Goal: Transaction & Acquisition: Purchase product/service

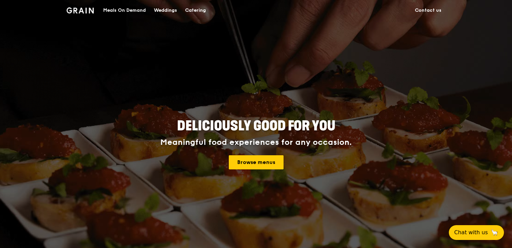
click at [438, 54] on div "Deliciously good for you Meaningful food experiences for any occasion. Browse m…" at bounding box center [256, 144] width 377 height 249
click at [83, 11] on img at bounding box center [80, 10] width 27 height 6
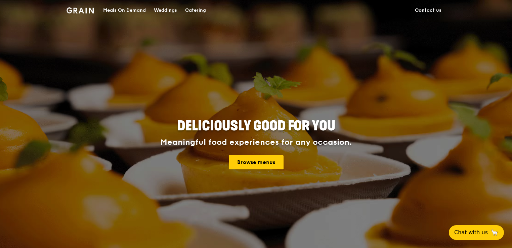
click at [431, 8] on link "Contact us" at bounding box center [428, 10] width 35 height 20
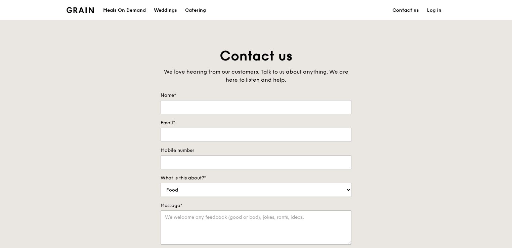
click at [437, 8] on link "Log in" at bounding box center [434, 10] width 23 height 20
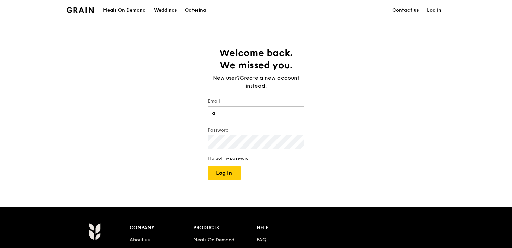
type input "[EMAIL_ADDRESS][DOMAIN_NAME]"
click at [208, 166] on button "Log in" at bounding box center [224, 173] width 33 height 14
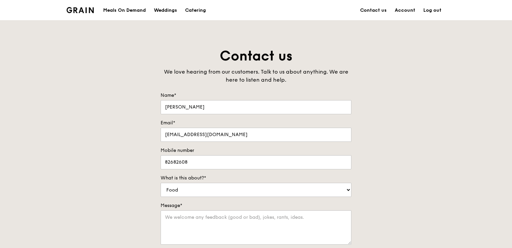
click at [97, 10] on div "Meals On Demand Weddings Catering Contact us Account Log out" at bounding box center [256, 10] width 379 height 21
click at [77, 10] on img at bounding box center [80, 10] width 27 height 6
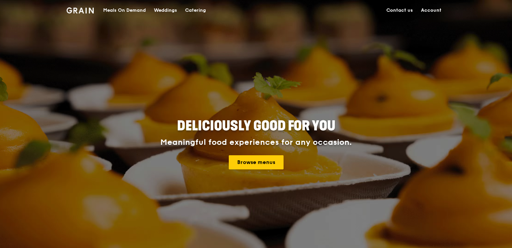
click at [390, 9] on link "Contact us" at bounding box center [400, 10] width 35 height 20
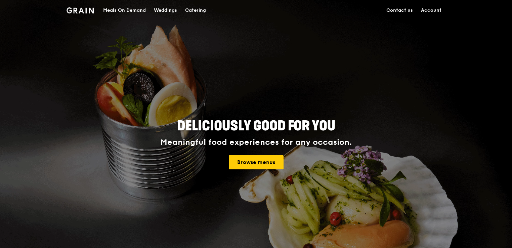
click at [428, 10] on link "Account" at bounding box center [431, 10] width 29 height 20
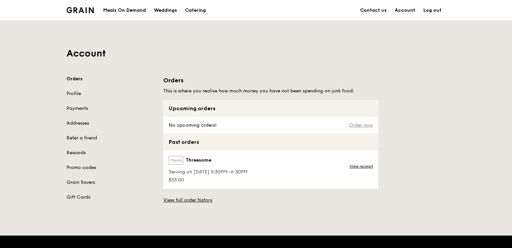
click at [362, 123] on link "Order now" at bounding box center [361, 125] width 24 height 5
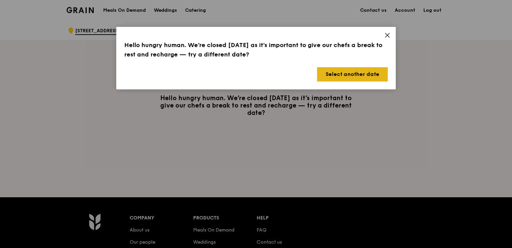
click at [360, 80] on button "Select another date" at bounding box center [352, 74] width 71 height 14
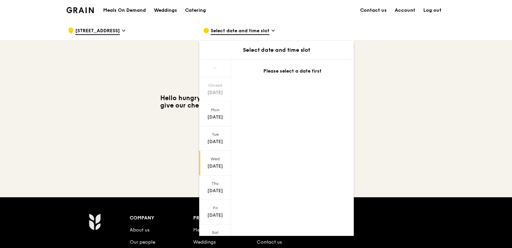
scroll to position [30, 0]
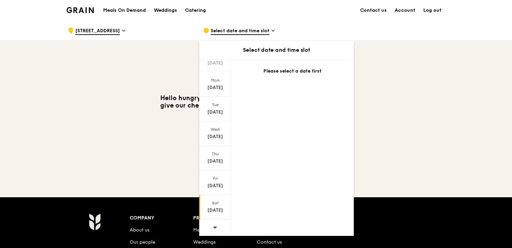
click at [217, 195] on div "Sat Aug 16" at bounding box center [215, 207] width 32 height 25
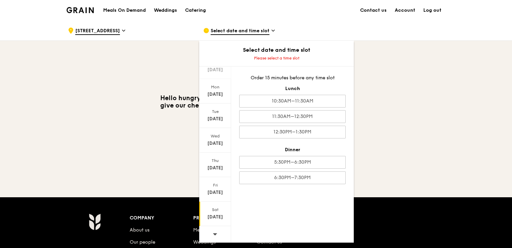
click at [217, 204] on div "Sat Aug 16" at bounding box center [215, 214] width 32 height 25
drag, startPoint x: 217, startPoint y: 204, endPoint x: 217, endPoint y: 208, distance: 4.0
click at [217, 208] on div "Sat" at bounding box center [215, 209] width 30 height 5
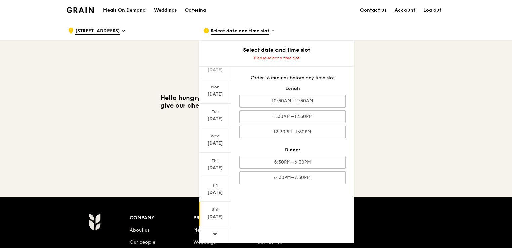
click at [217, 209] on div "Sat" at bounding box center [215, 209] width 30 height 5
